Goal: Task Accomplishment & Management: Manage account settings

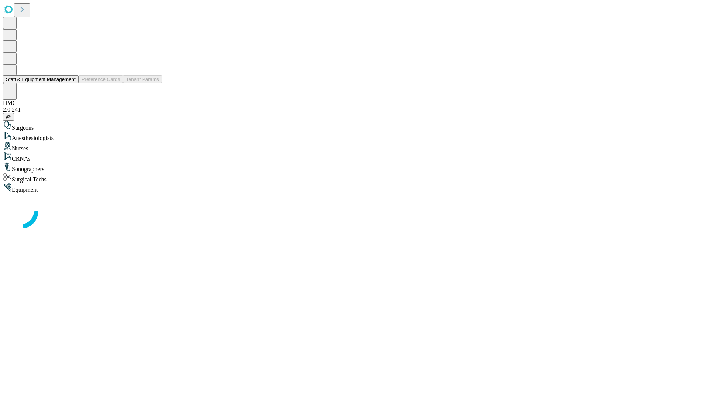
click at [71, 83] on button "Staff & Equipment Management" at bounding box center [41, 79] width 76 height 8
